Goal: Information Seeking & Learning: Learn about a topic

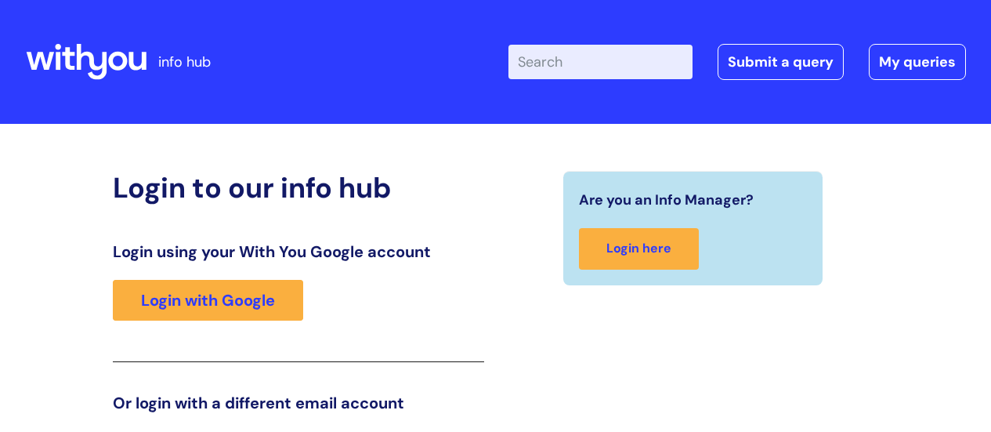
scroll to position [239, 0]
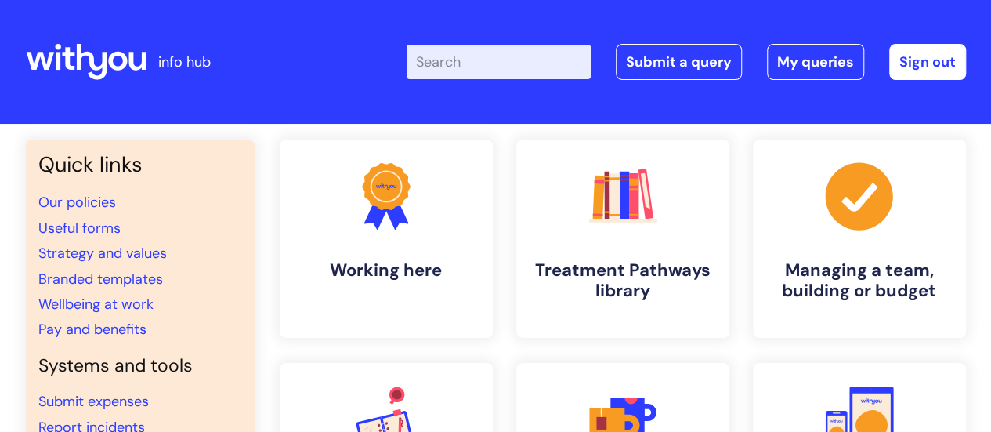
click at [511, 58] on input "Enter your search term here..." at bounding box center [499, 62] width 184 height 34
type input "covid"
click button "Search" at bounding box center [0, 0] width 0 height 0
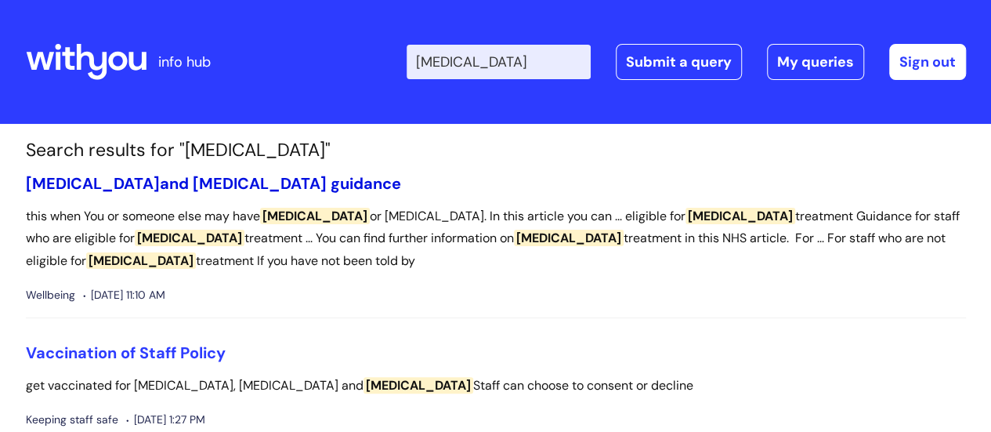
click at [187, 184] on link "Covid-19 and flu guidance" at bounding box center [213, 183] width 375 height 20
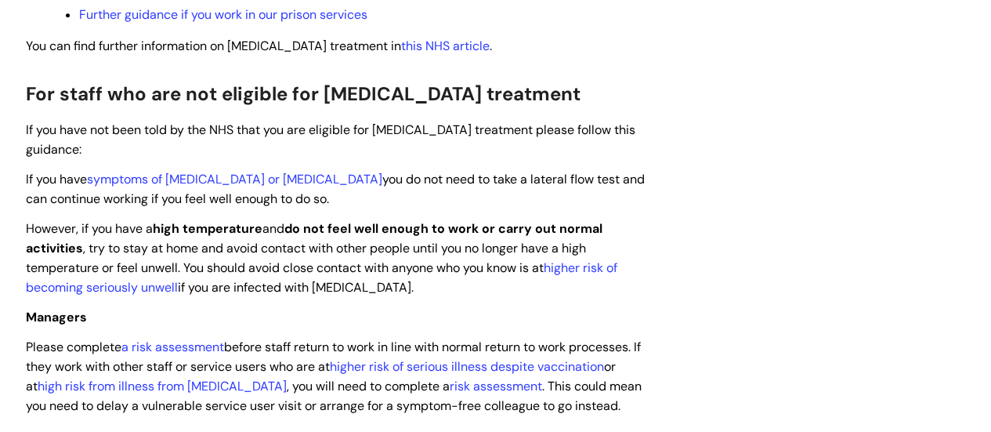
scroll to position [630, 0]
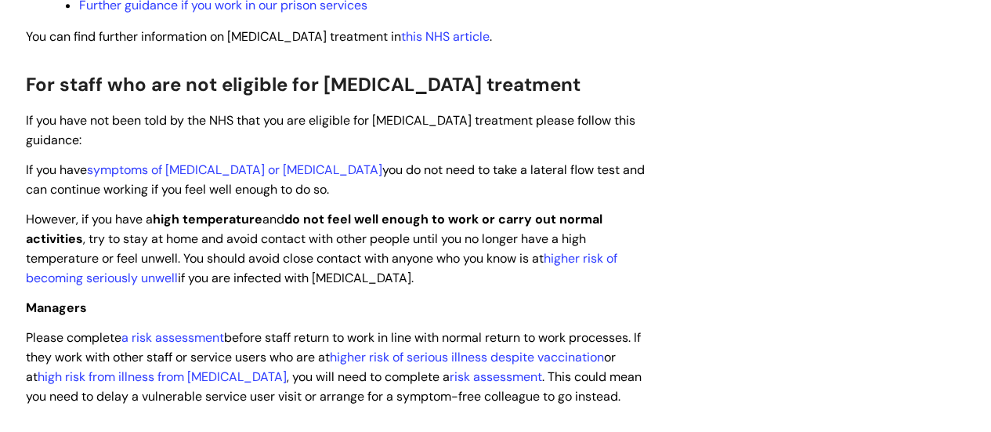
click at [326, 161] on span "If you have symptoms of Covid-19 or flu you do not need to take a lateral flow …" at bounding box center [335, 179] width 619 height 36
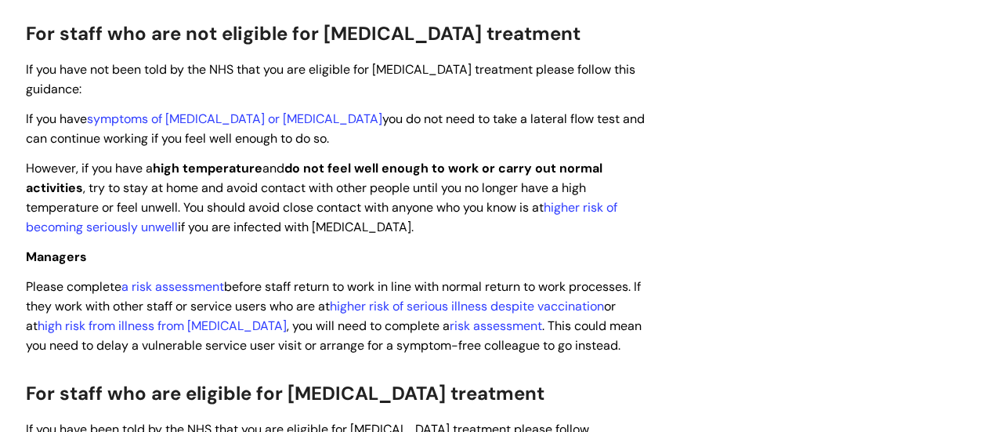
scroll to position [700, 0]
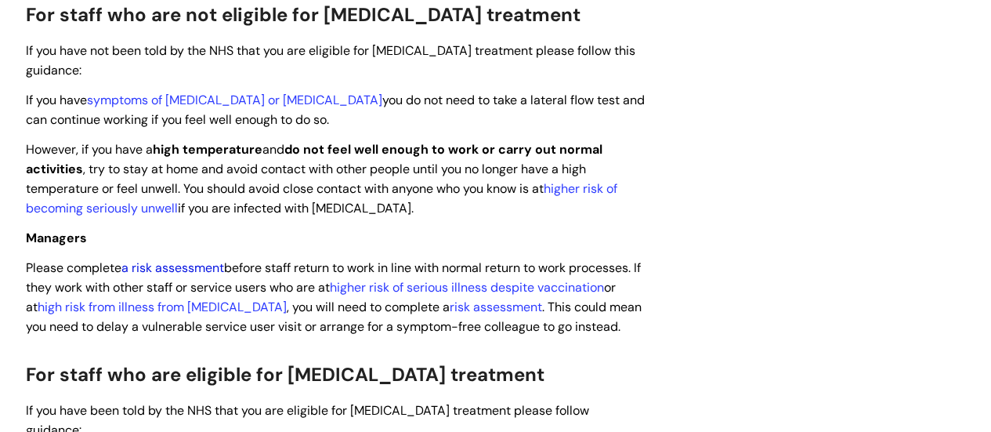
click at [201, 259] on link "a risk assessment" at bounding box center [172, 267] width 103 height 16
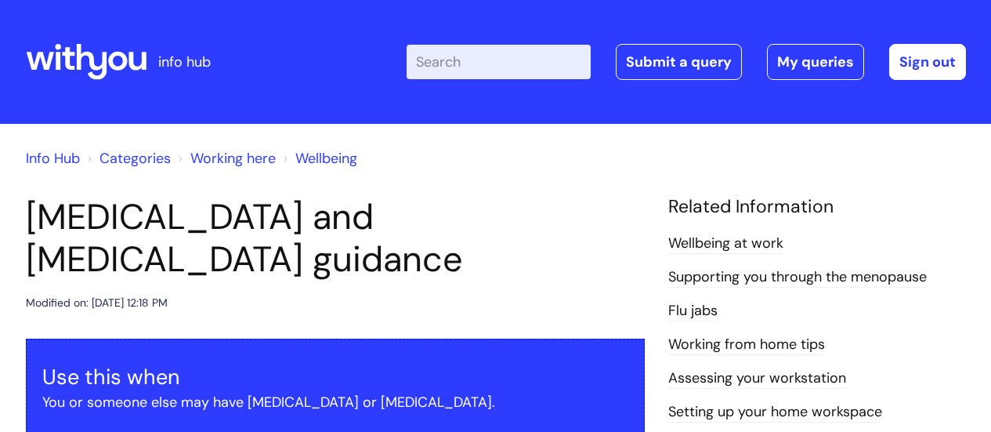
scroll to position [700, 0]
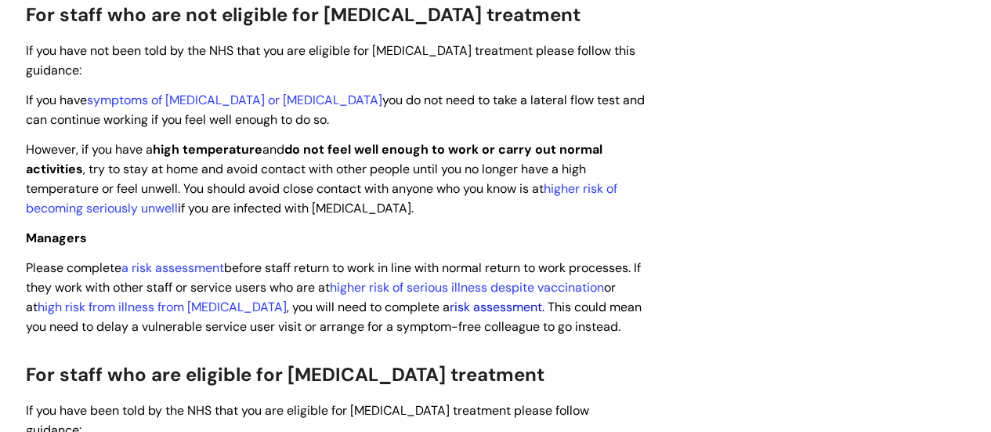
click at [490, 299] on link "risk assessment" at bounding box center [496, 307] width 92 height 16
